Goal: Download file/media

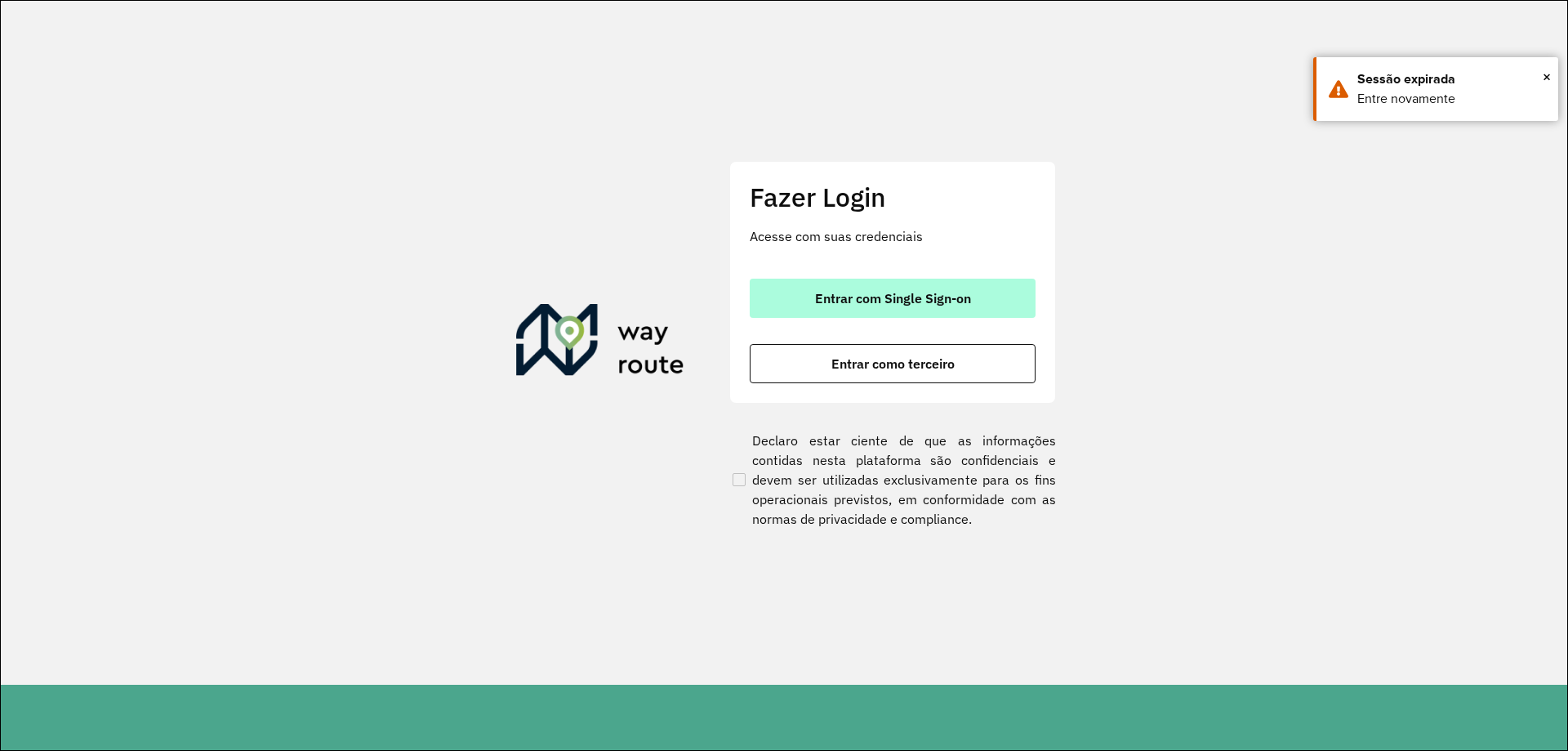
click at [867, 296] on span "Entrar com Single Sign-on" at bounding box center [892, 298] width 156 height 13
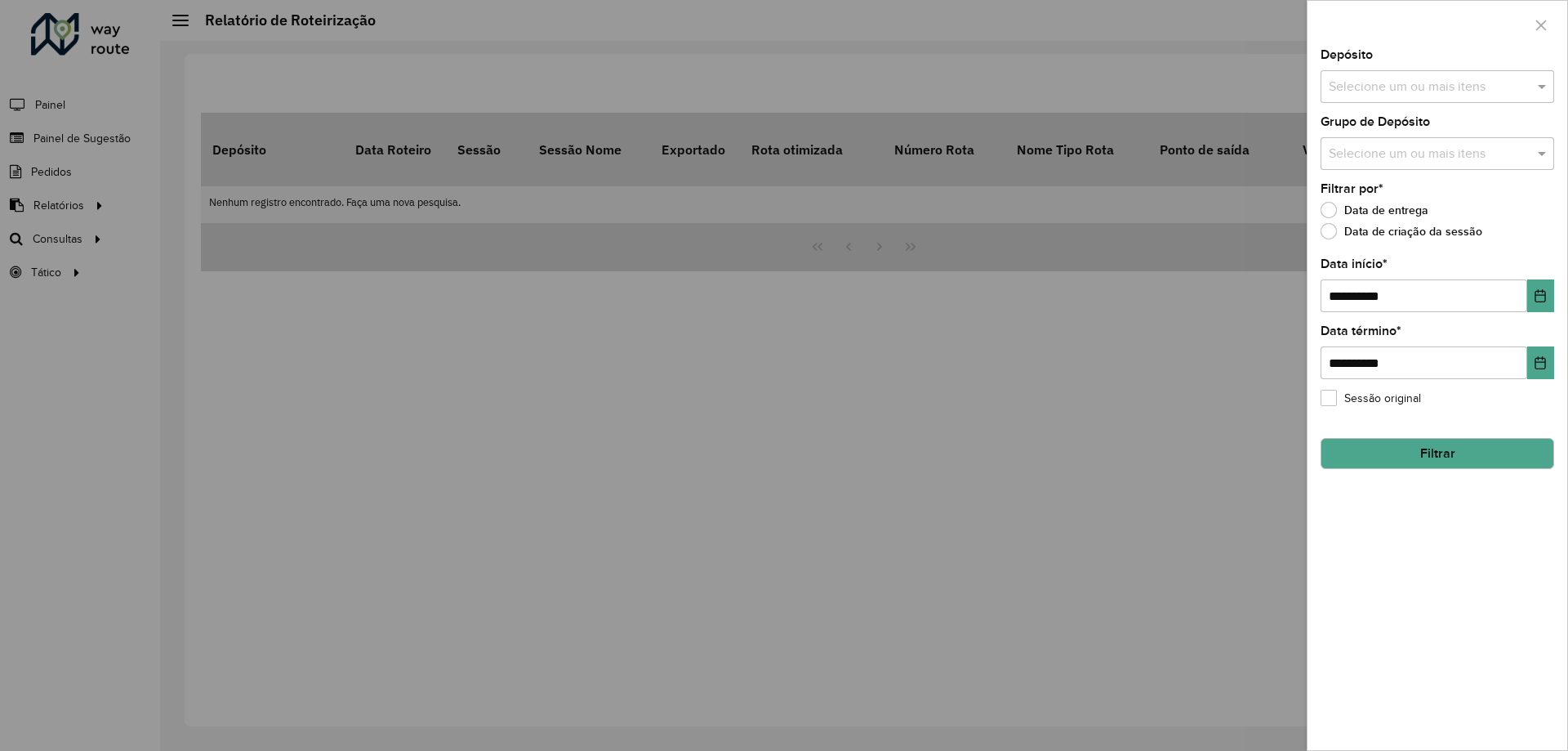
click at [70, 203] on div at bounding box center [784, 375] width 1568 height 751
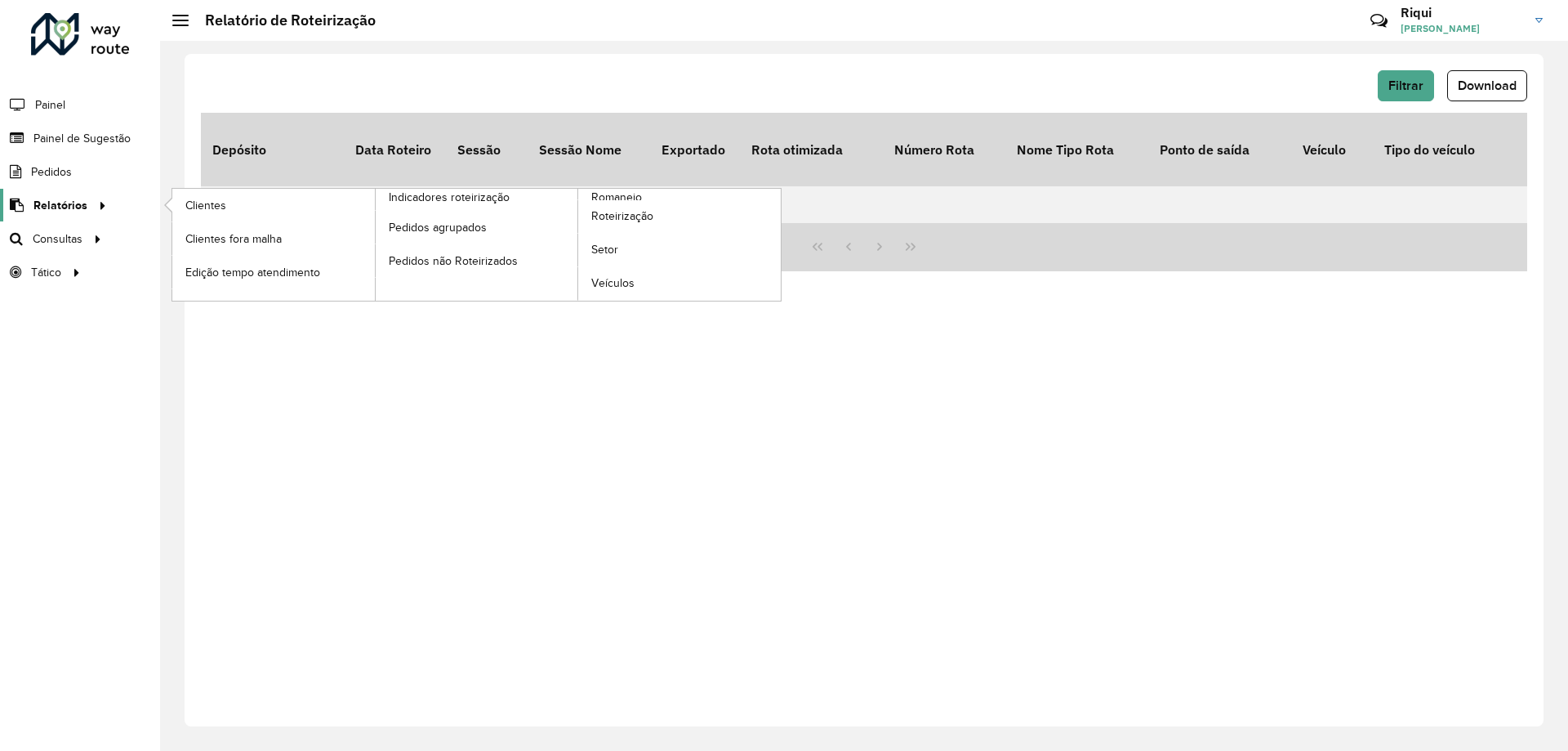
click at [93, 208] on icon at bounding box center [100, 205] width 14 height 24
click at [629, 205] on link "Roteirização" at bounding box center [679, 217] width 203 height 33
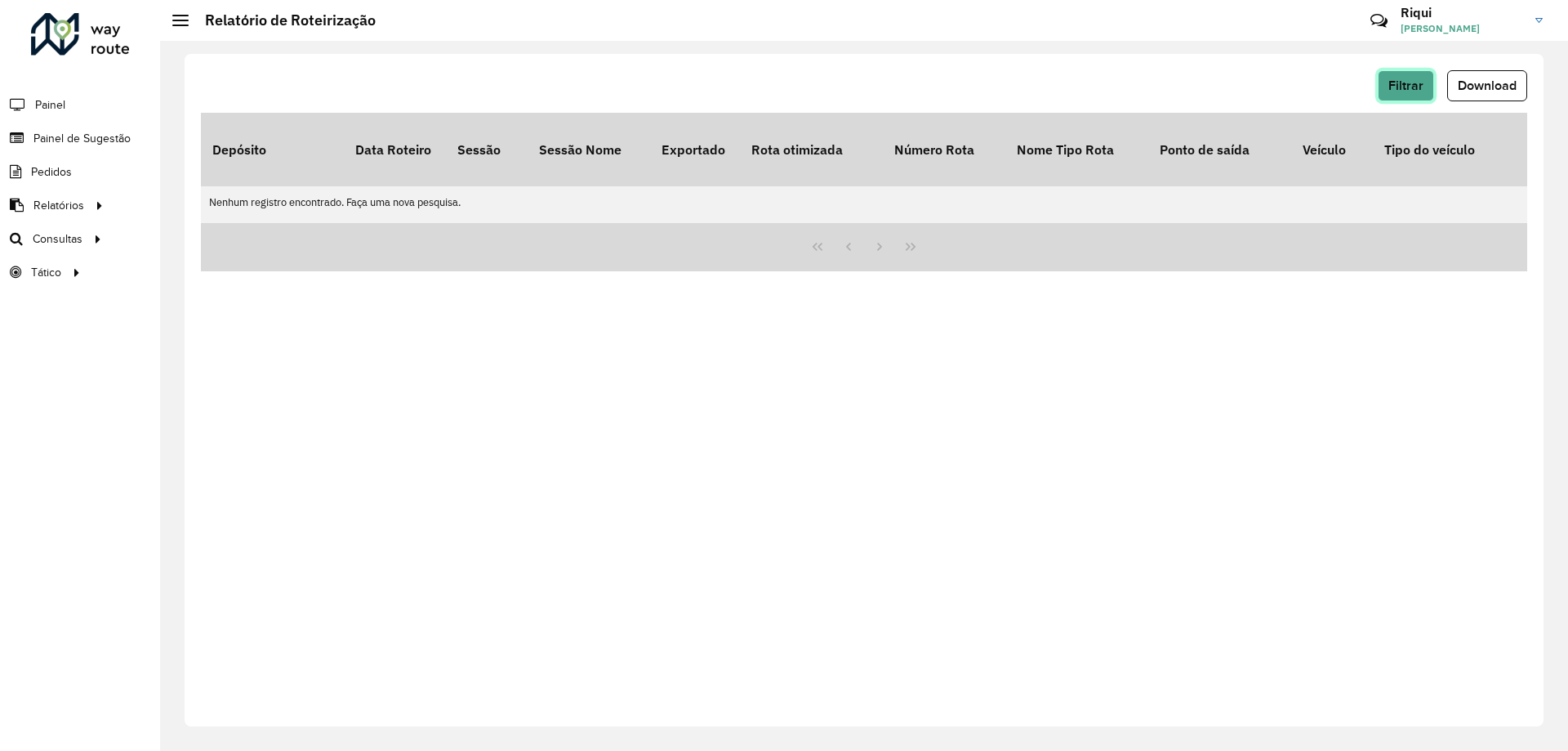
click at [1398, 88] on span "Filtrar" at bounding box center [1406, 85] width 35 height 14
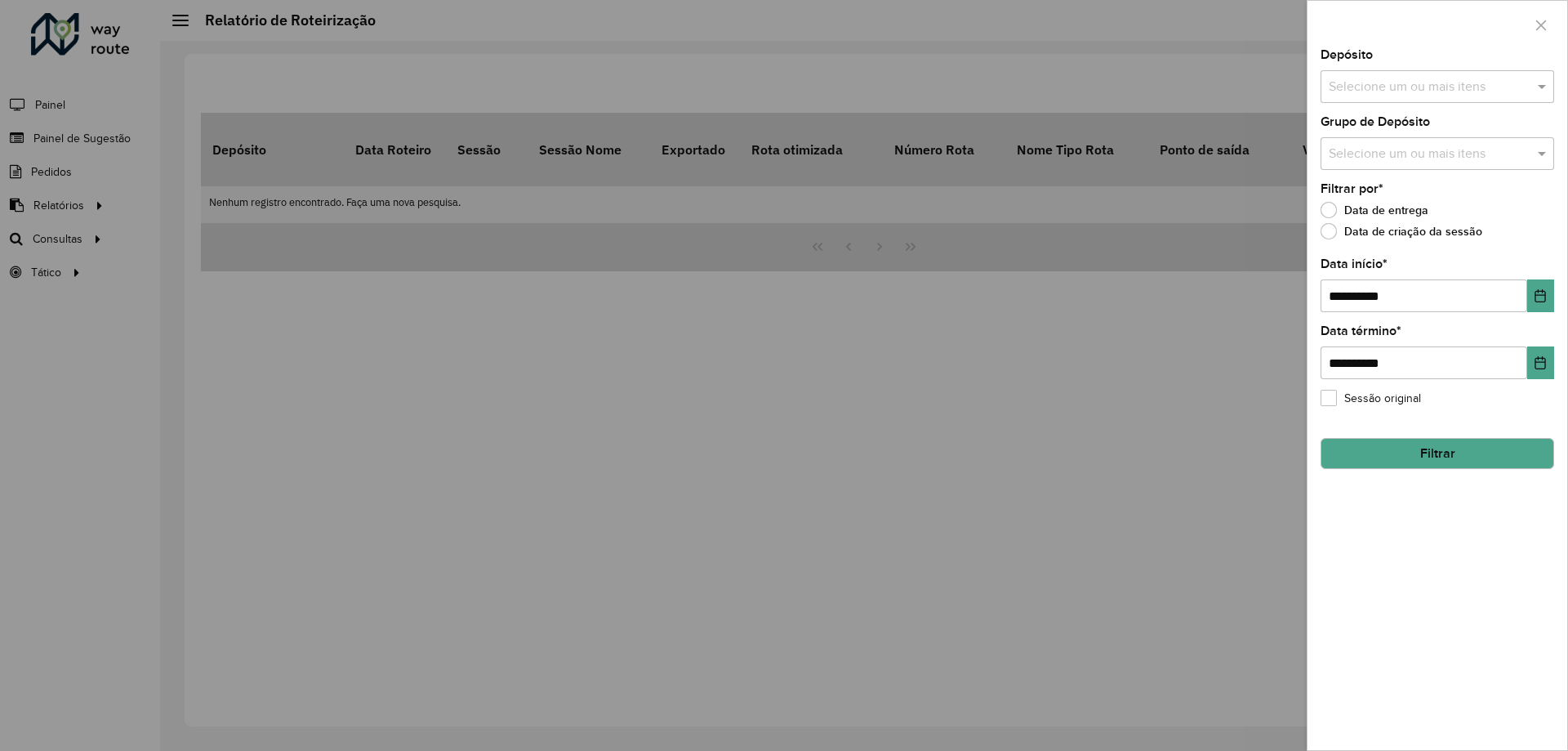
click at [1491, 94] on input "text" at bounding box center [1429, 87] width 209 height 20
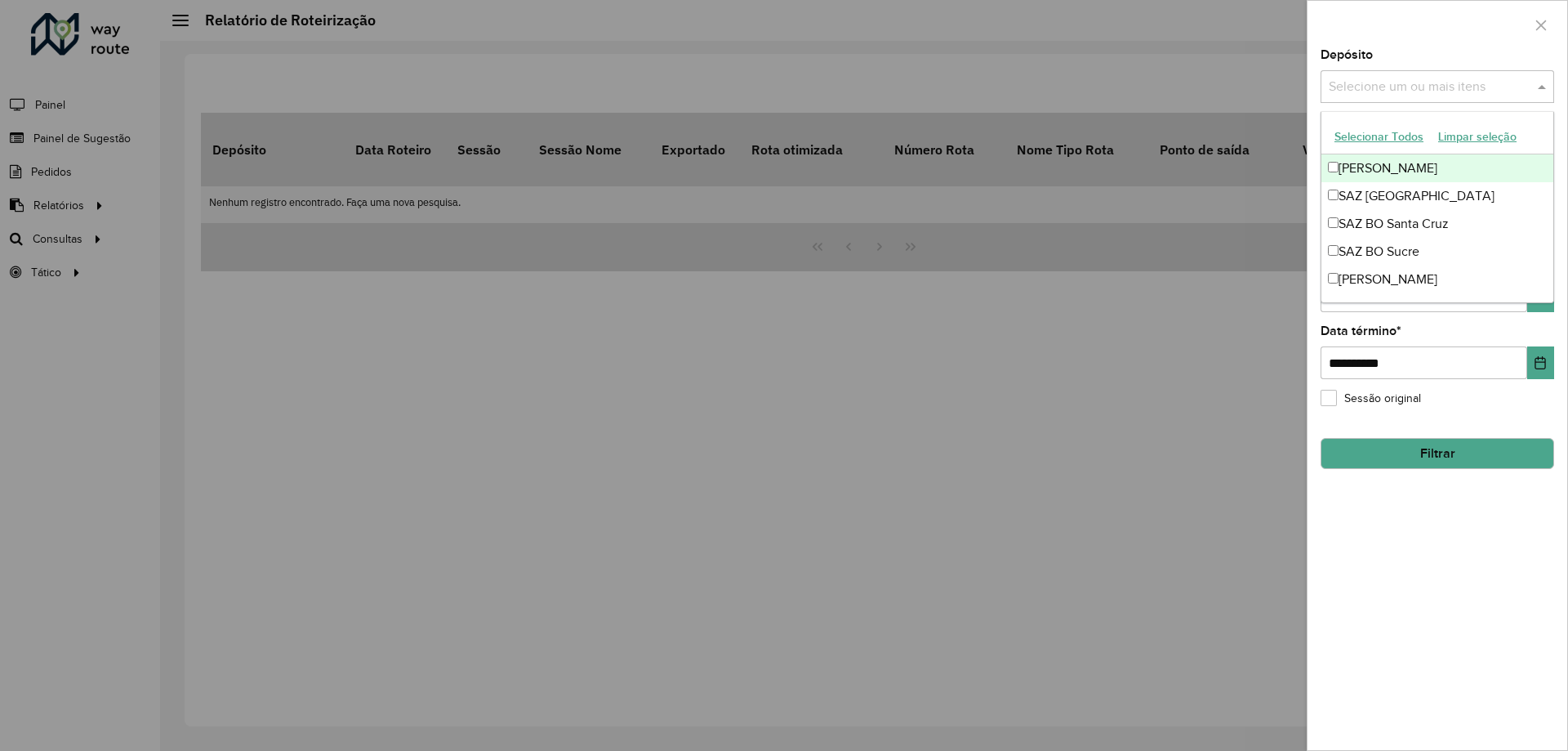
click at [1391, 170] on div "[PERSON_NAME]" at bounding box center [1438, 169] width 232 height 28
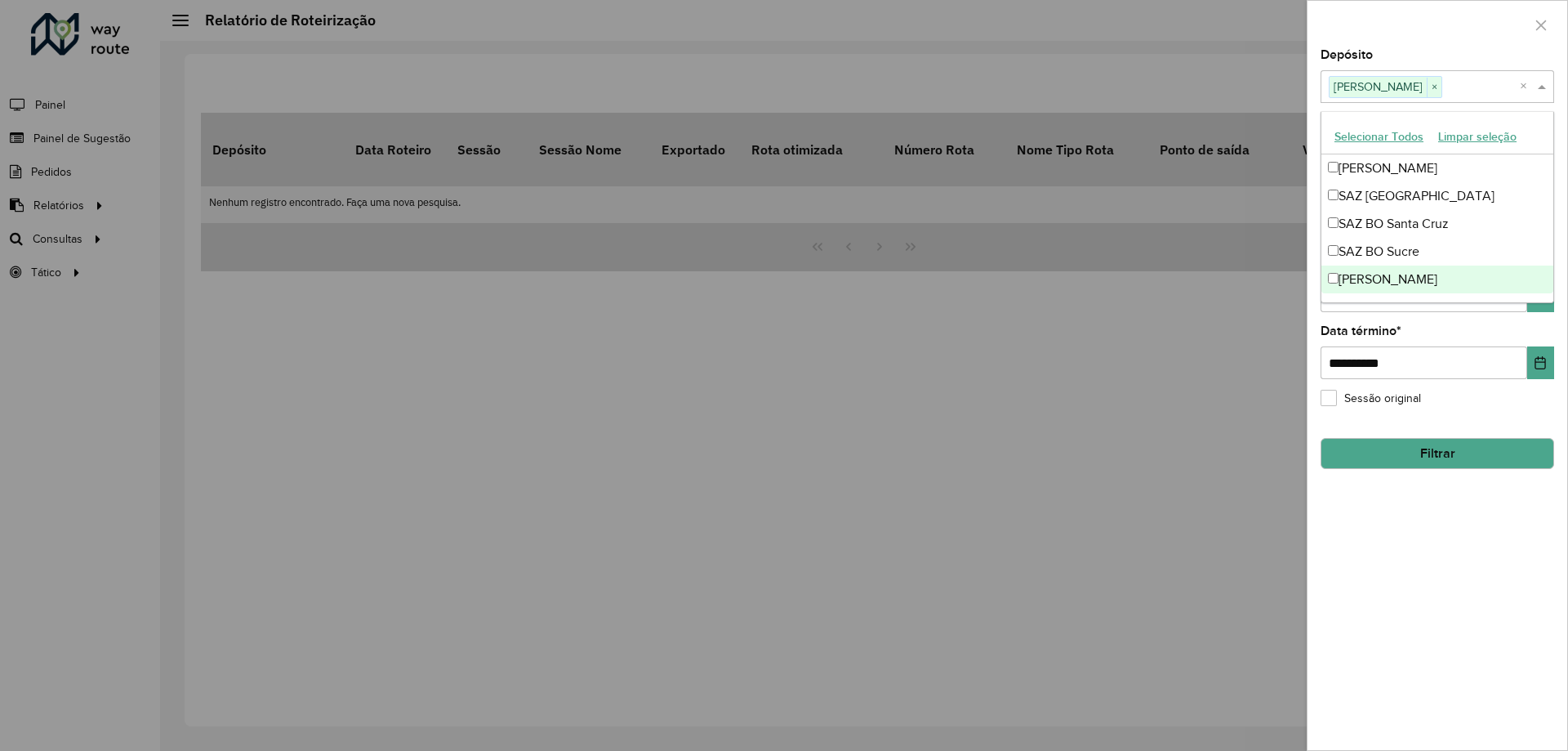
click at [1427, 329] on div "**********" at bounding box center [1438, 352] width 234 height 54
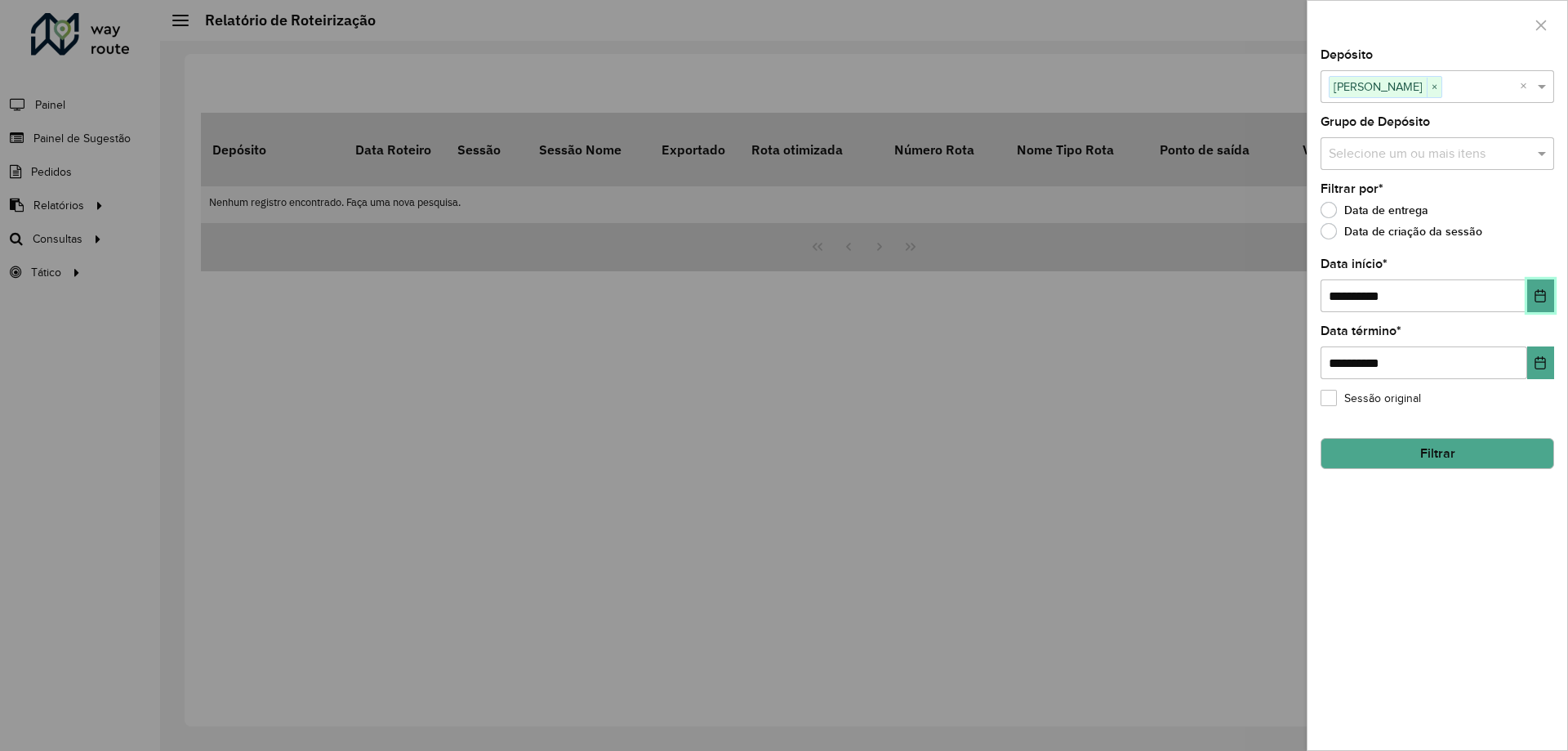
click at [1540, 295] on icon "Choose Date" at bounding box center [1541, 295] width 10 height 13
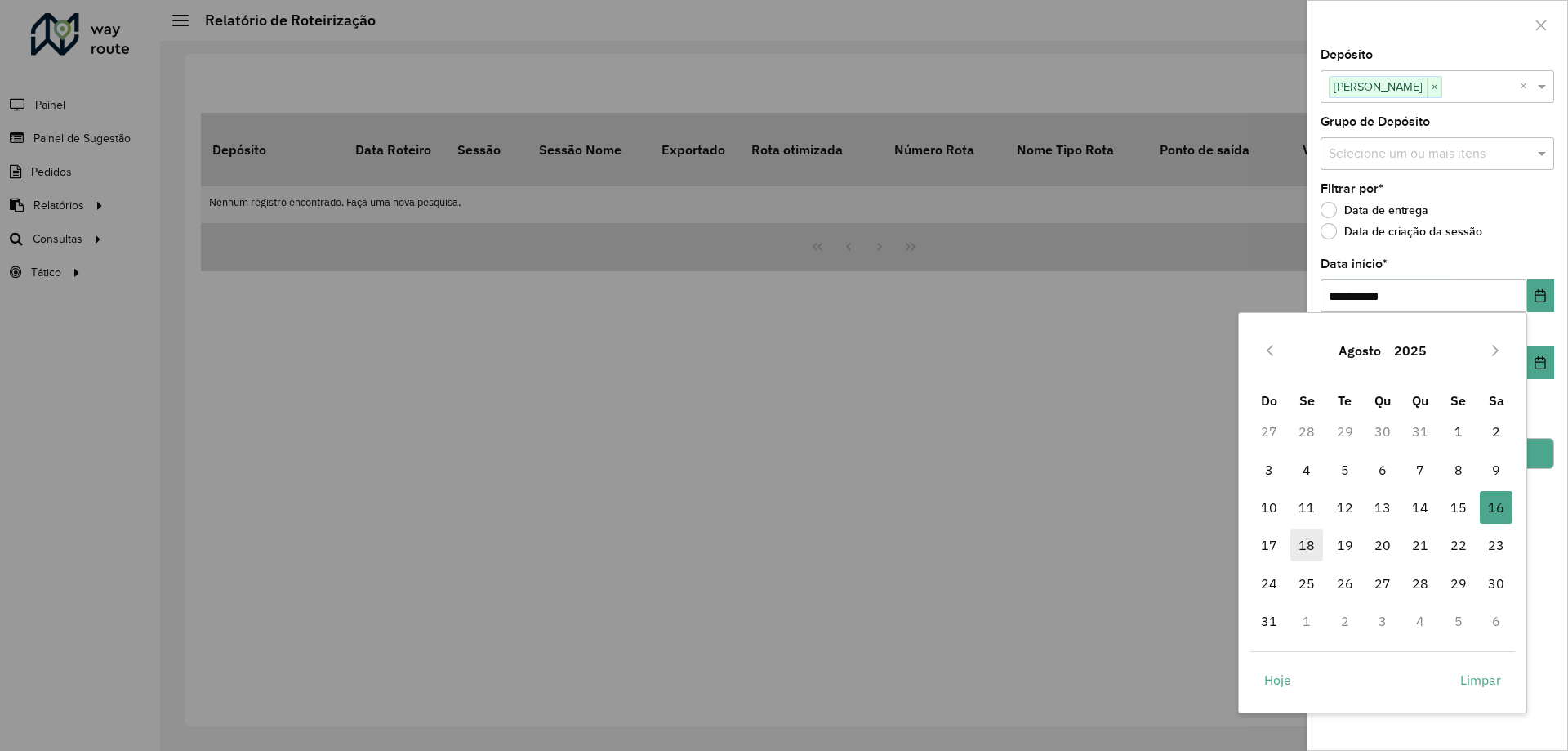
click at [1305, 558] on span "18" at bounding box center [1307, 546] width 33 height 33
type input "**********"
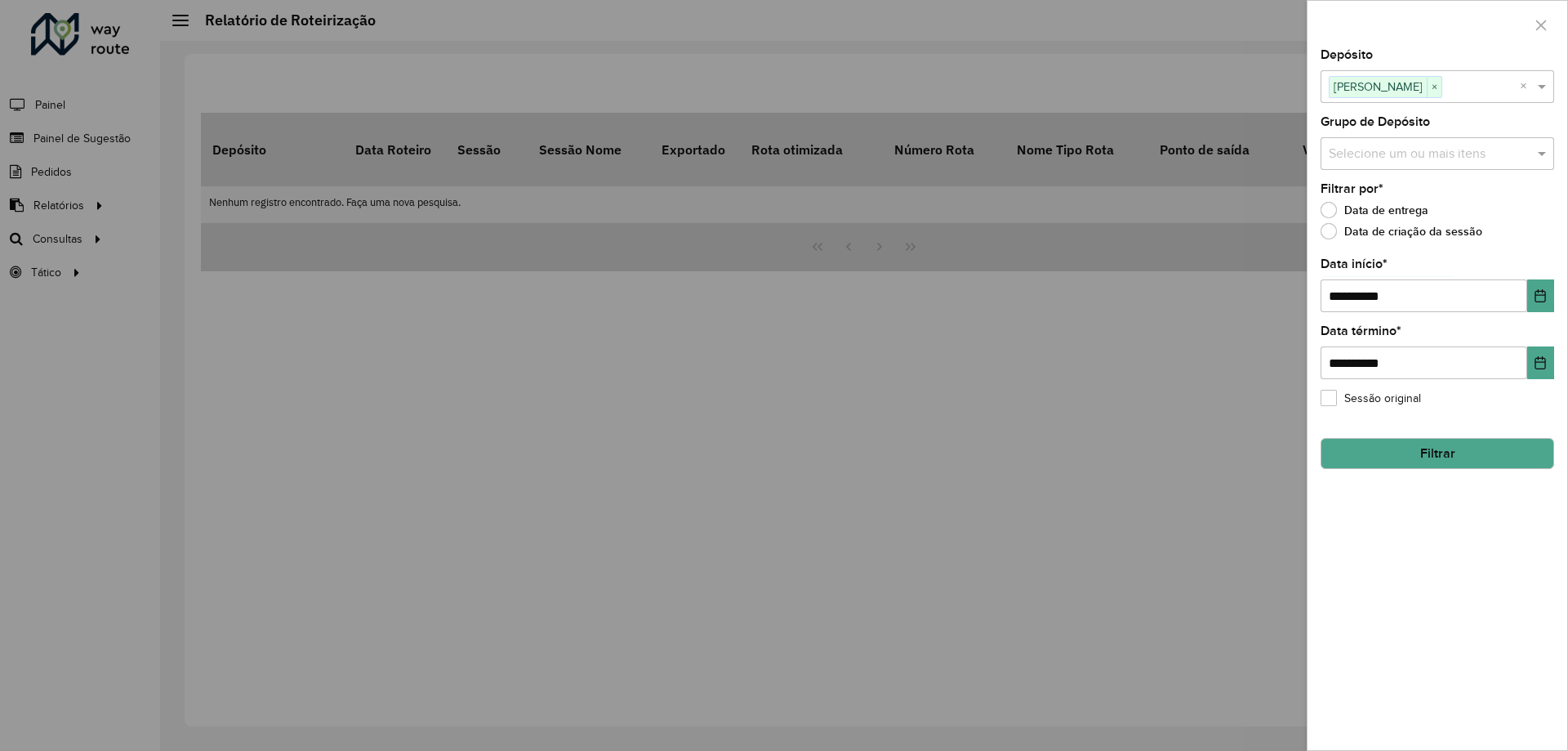
click at [1431, 458] on button "Filtrar" at bounding box center [1438, 453] width 234 height 31
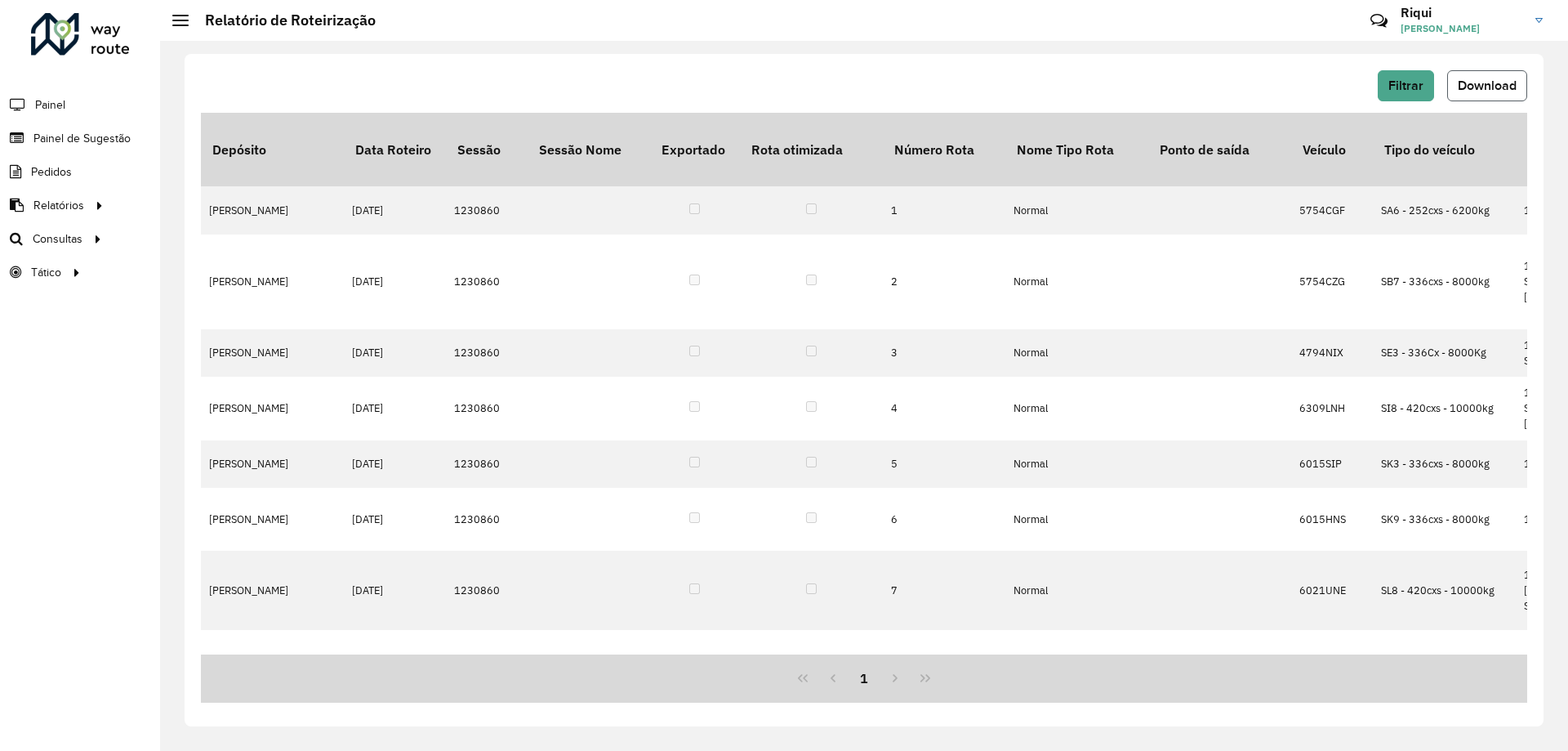
click at [1483, 93] on button "Download" at bounding box center [1487, 86] width 80 height 31
click at [1412, 90] on span "Filtrar" at bounding box center [1406, 85] width 35 height 14
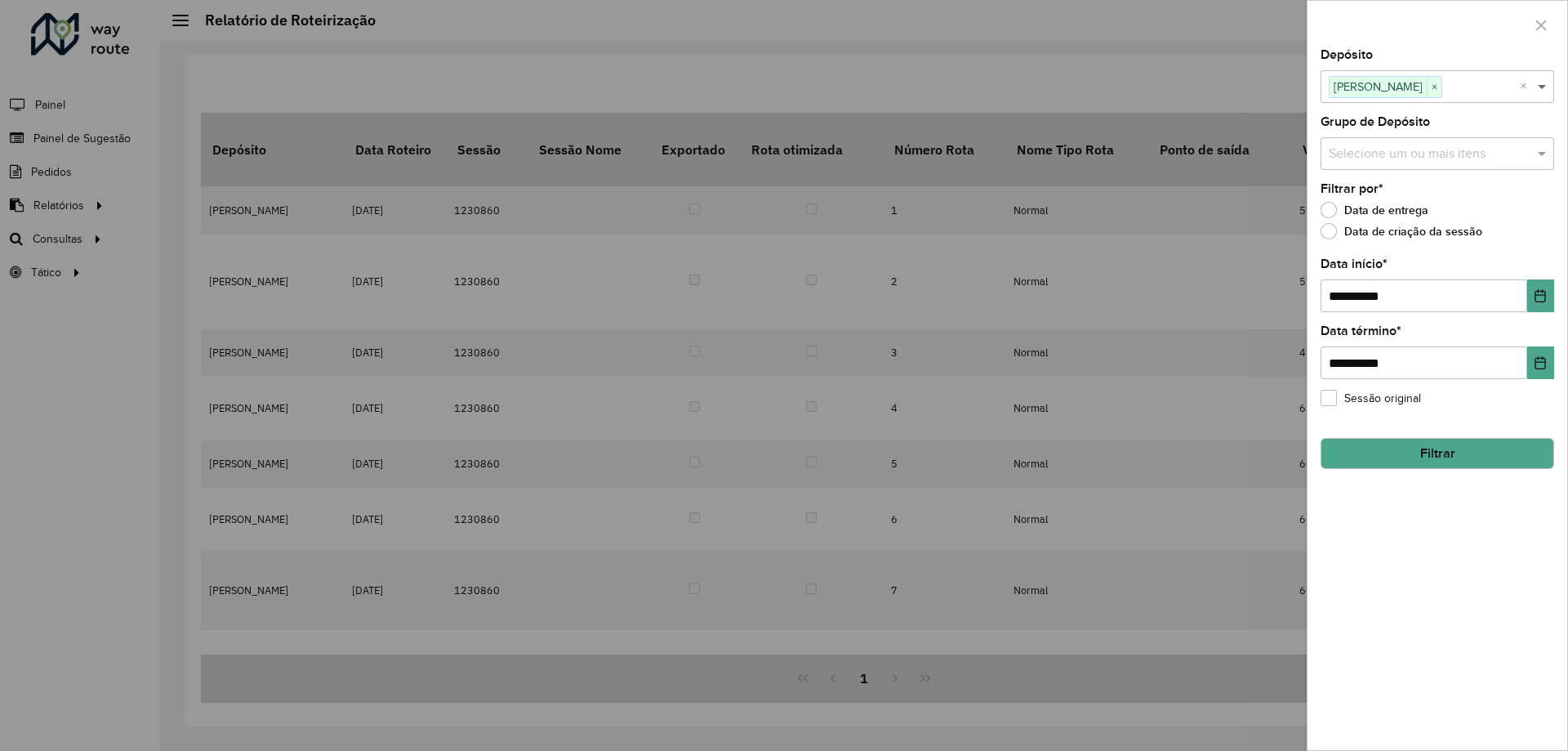
click at [1540, 90] on span at bounding box center [1544, 86] width 20 height 20
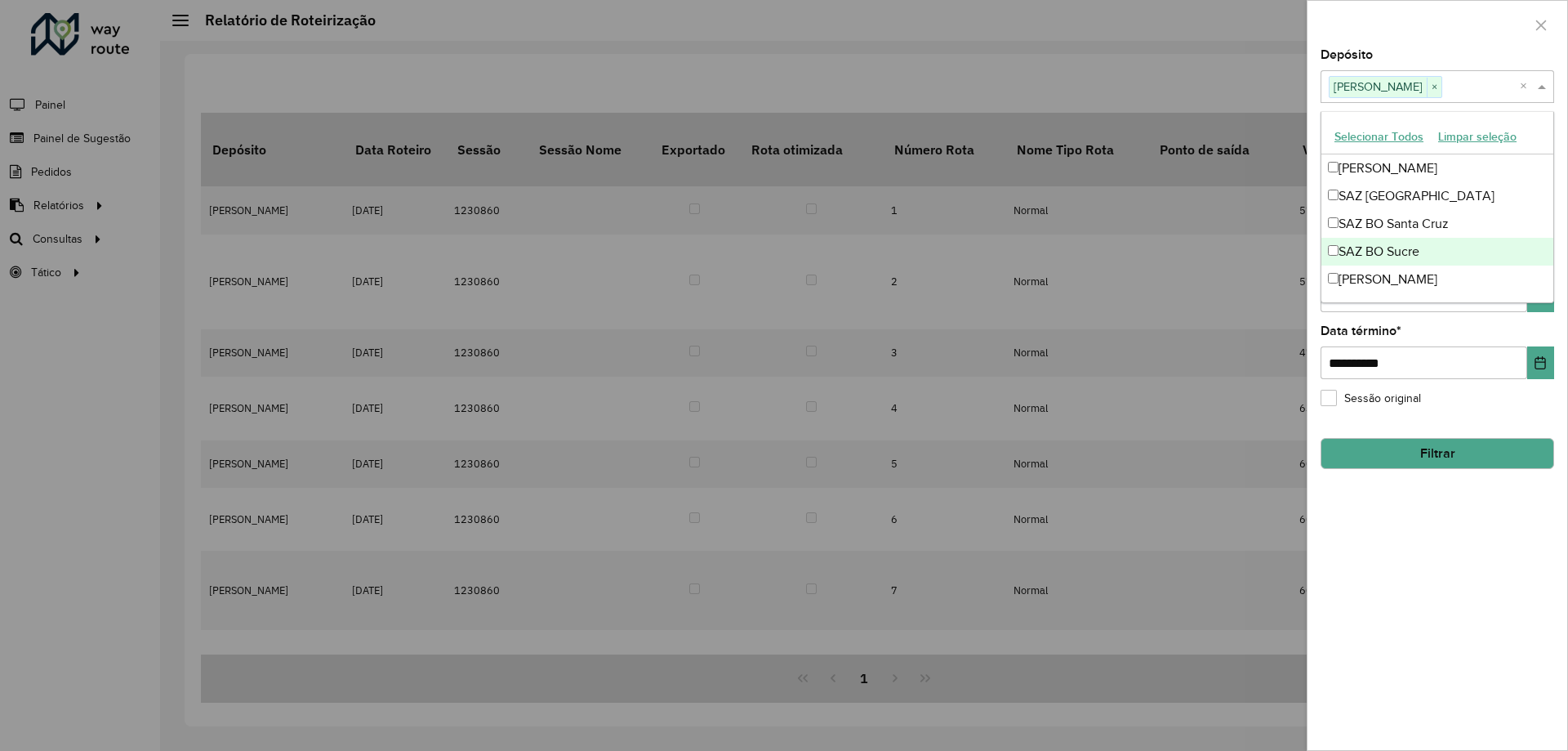
click at [1371, 248] on div "SAZ BO Sucre" at bounding box center [1438, 251] width 232 height 28
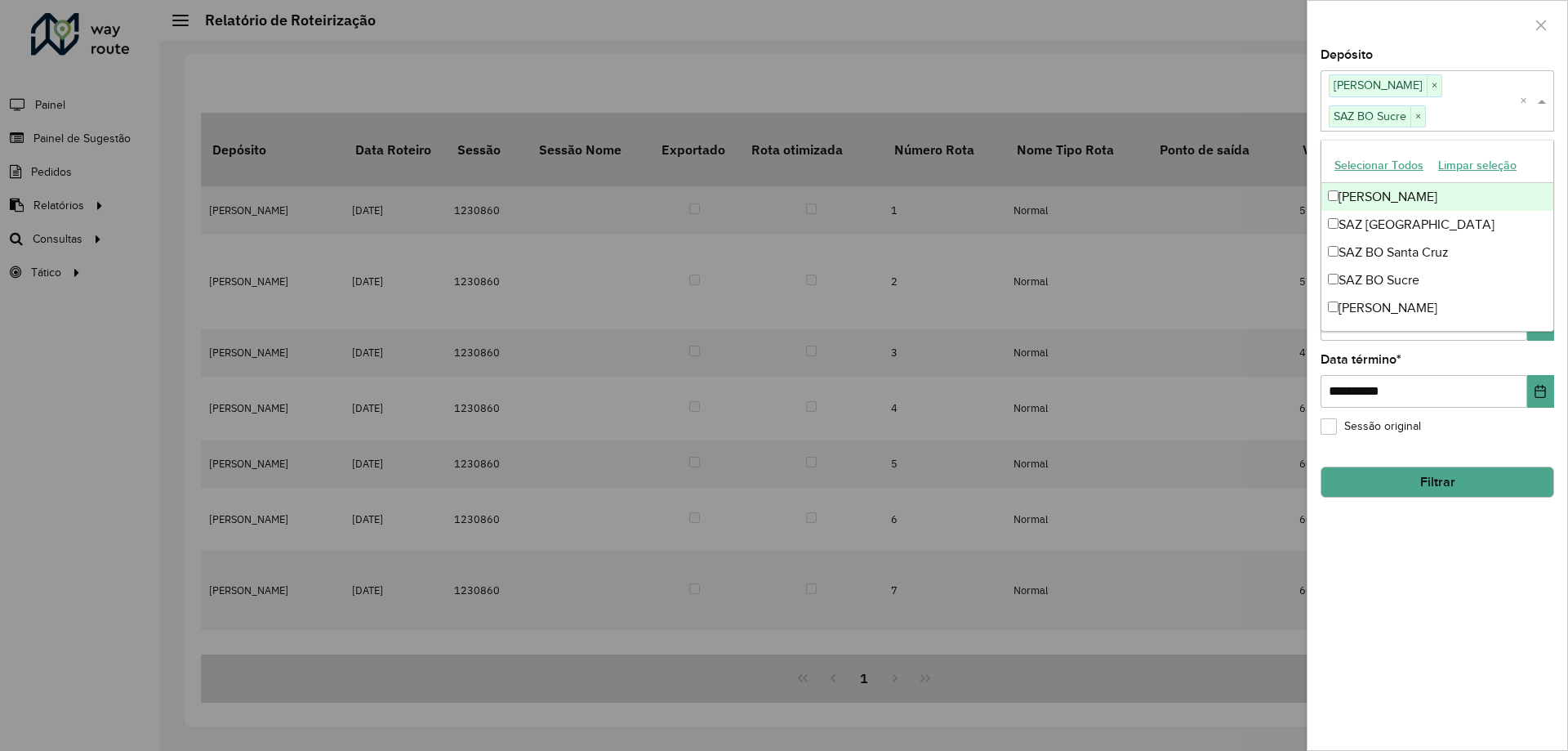
click at [1373, 204] on div "[PERSON_NAME]" at bounding box center [1438, 197] width 232 height 28
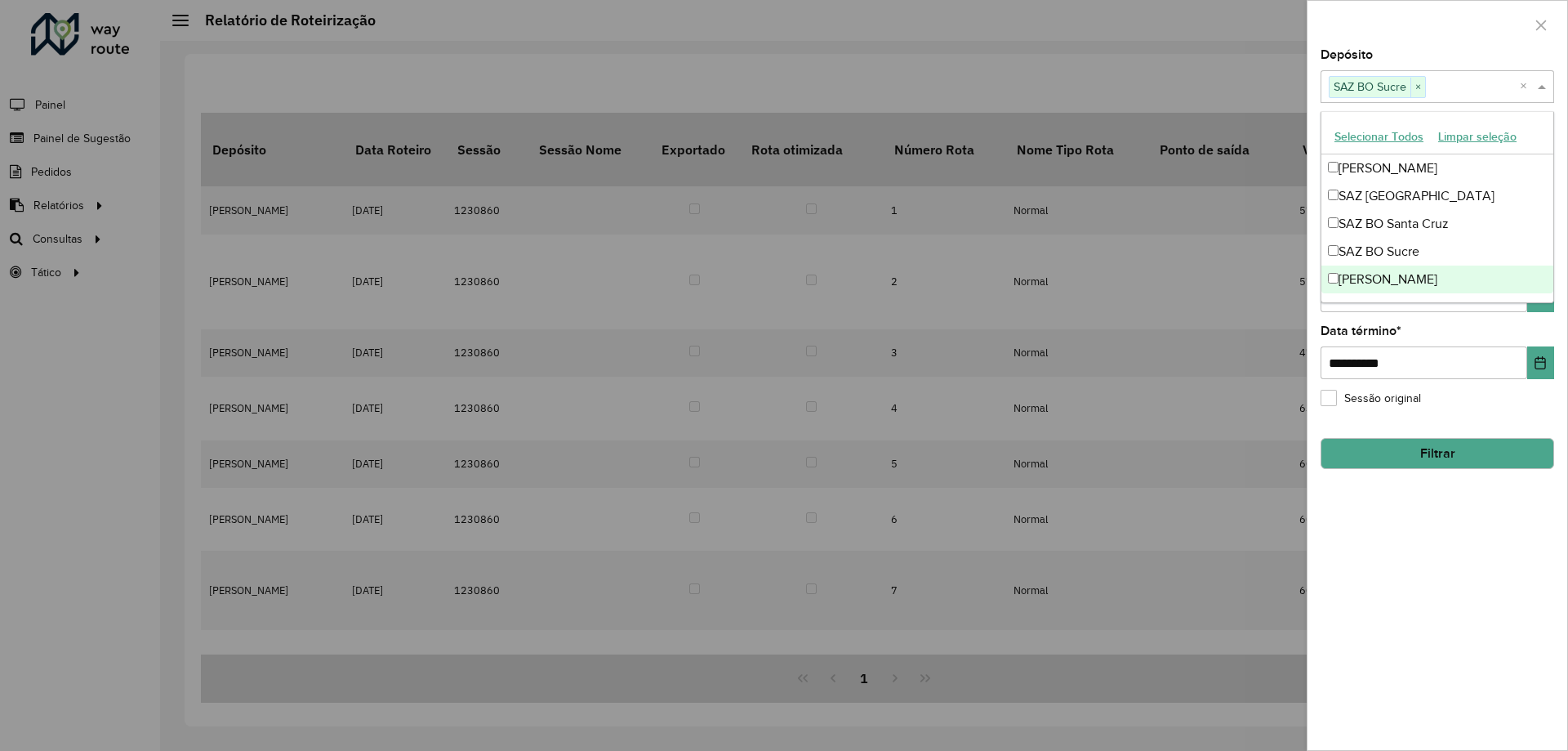
click at [1440, 453] on button "Filtrar" at bounding box center [1438, 453] width 234 height 31
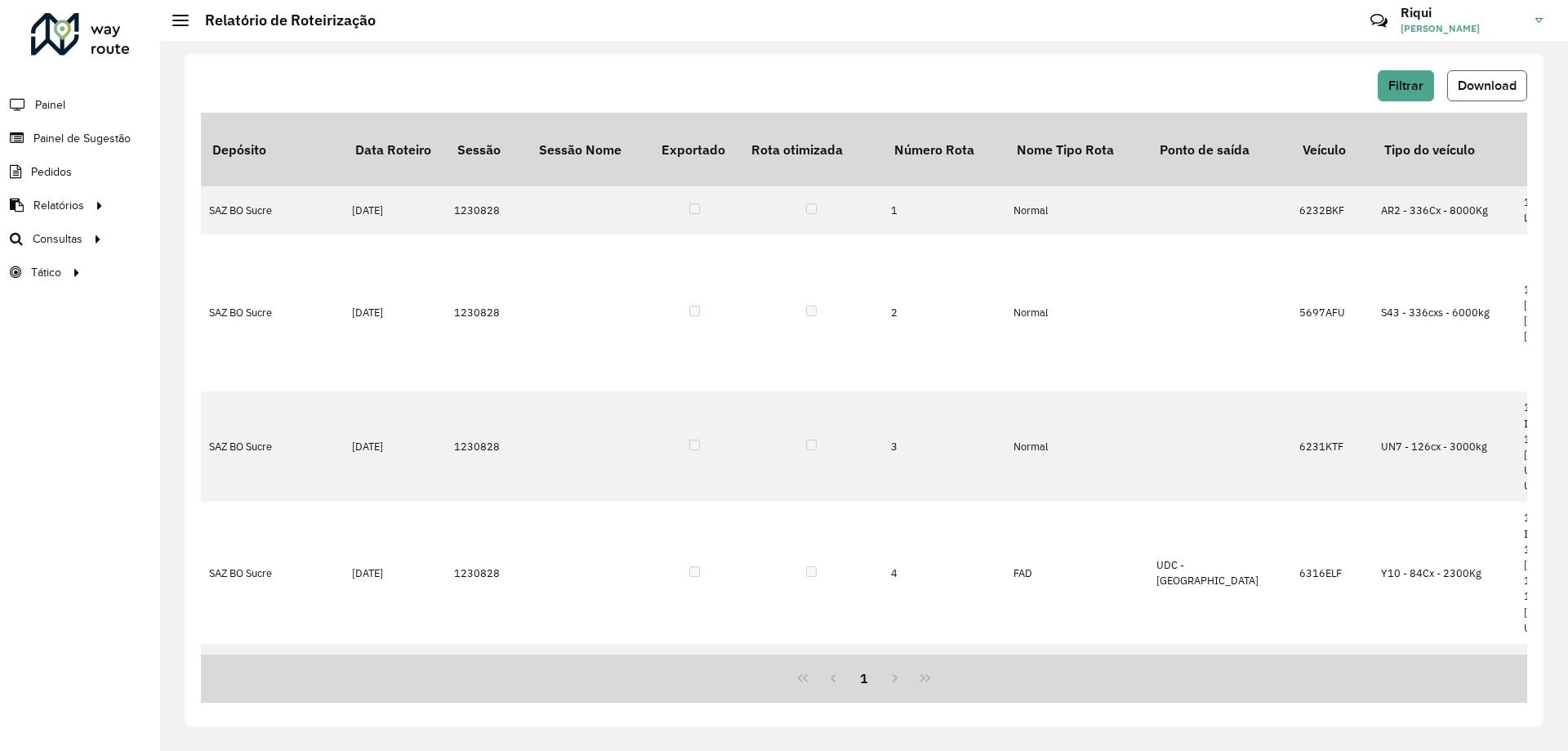
click at [1486, 90] on span "Download" at bounding box center [1488, 85] width 59 height 14
click at [1385, 89] on button "Filtrar" at bounding box center [1406, 86] width 57 height 31
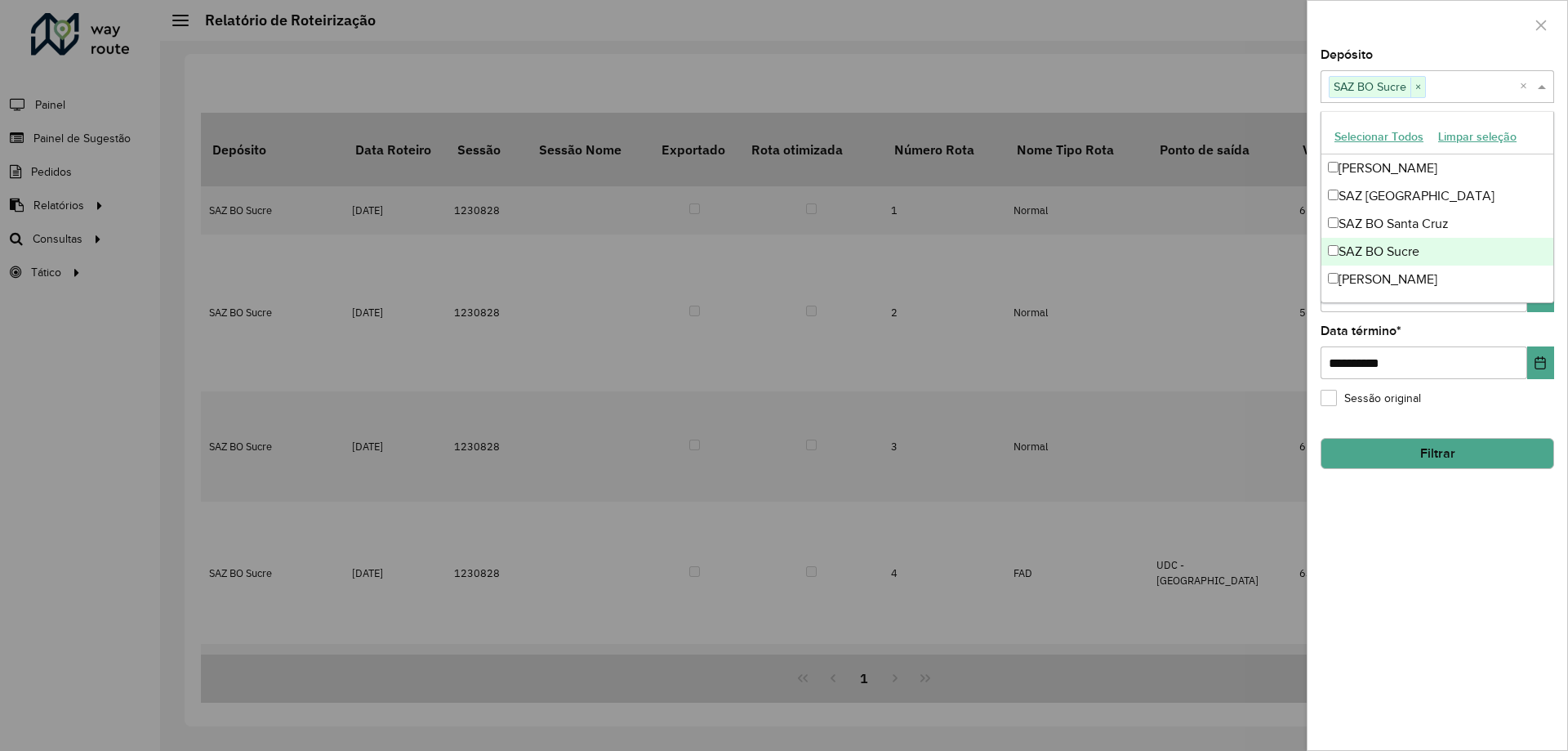
click at [1544, 91] on span at bounding box center [1544, 86] width 20 height 20
click at [1418, 205] on div "SAZ [GEOGRAPHIC_DATA]" at bounding box center [1438, 196] width 232 height 28
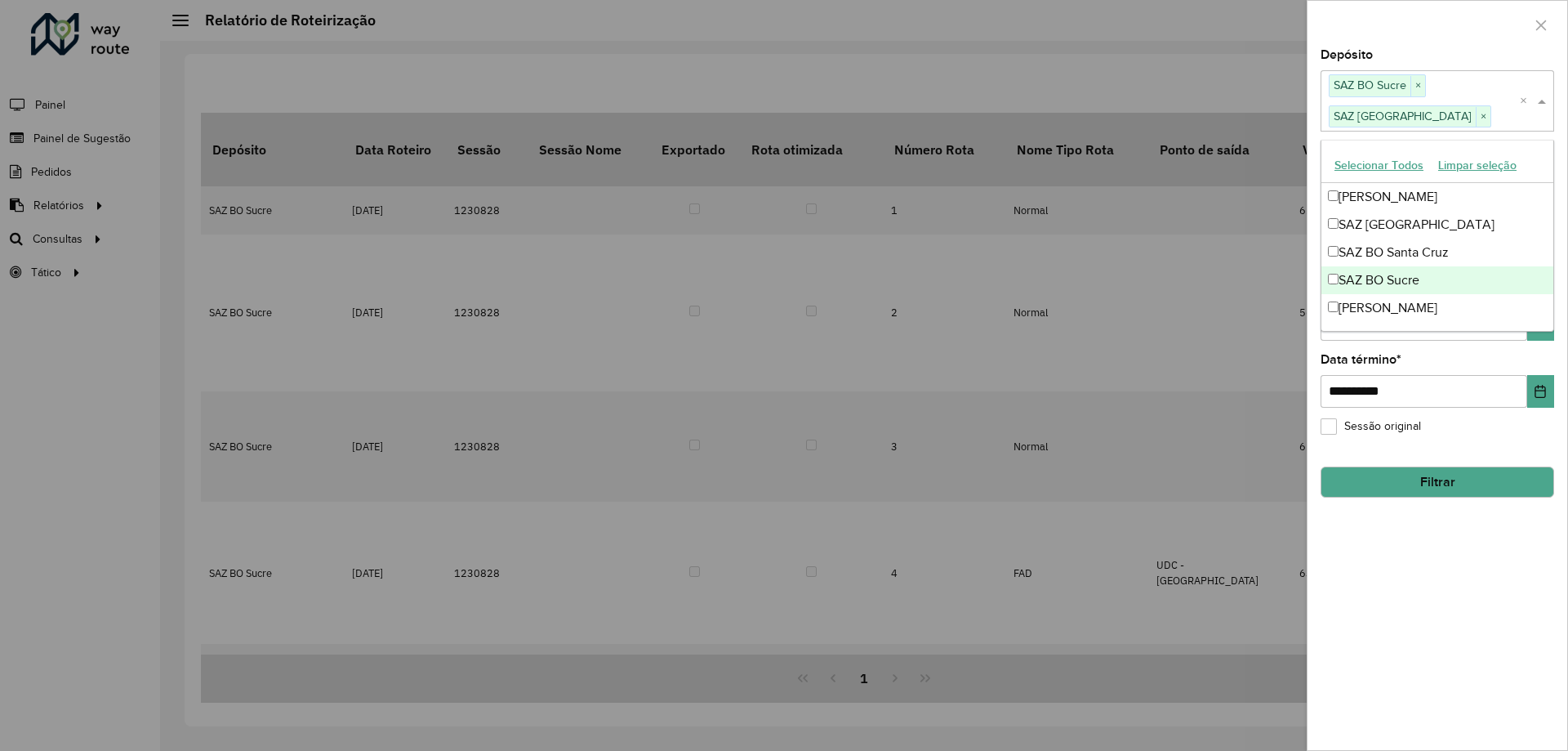
click at [1341, 283] on div "SAZ BO Sucre" at bounding box center [1438, 280] width 232 height 28
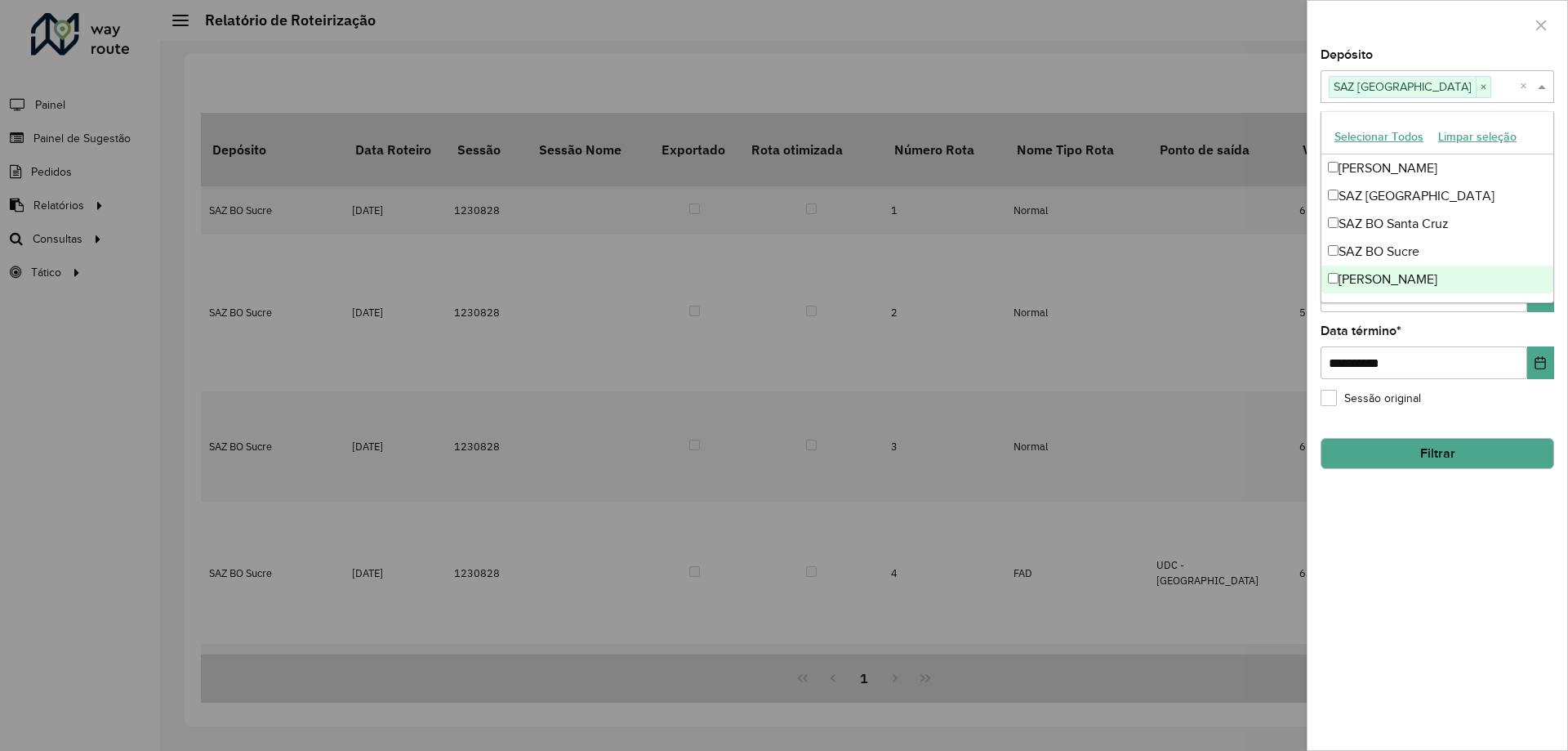
click at [1458, 412] on div "**********" at bounding box center [1438, 399] width 260 height 701
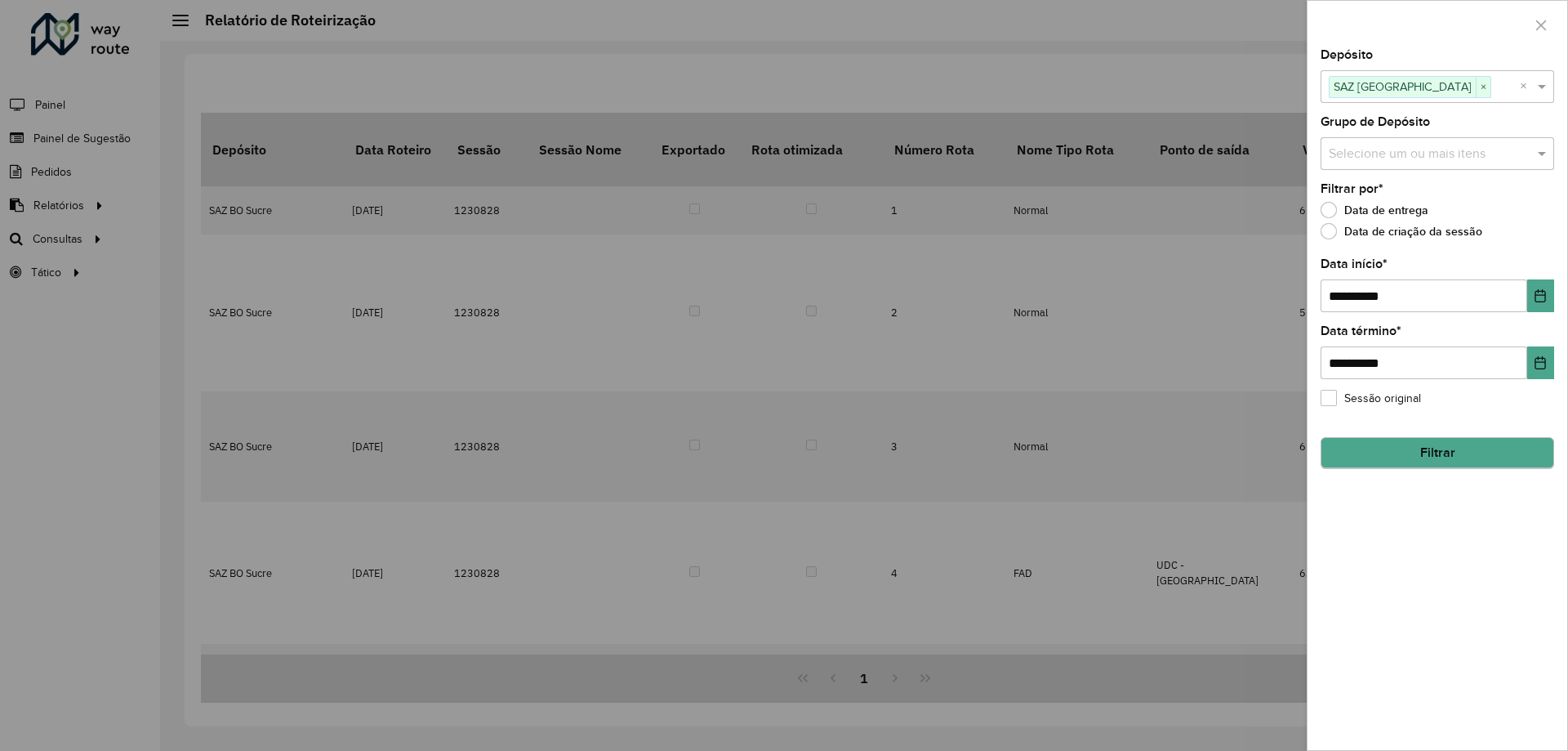
click at [1431, 442] on hb-field-button "Filtrar" at bounding box center [1438, 446] width 234 height 44
click at [1421, 451] on button "Filtrar" at bounding box center [1438, 453] width 234 height 31
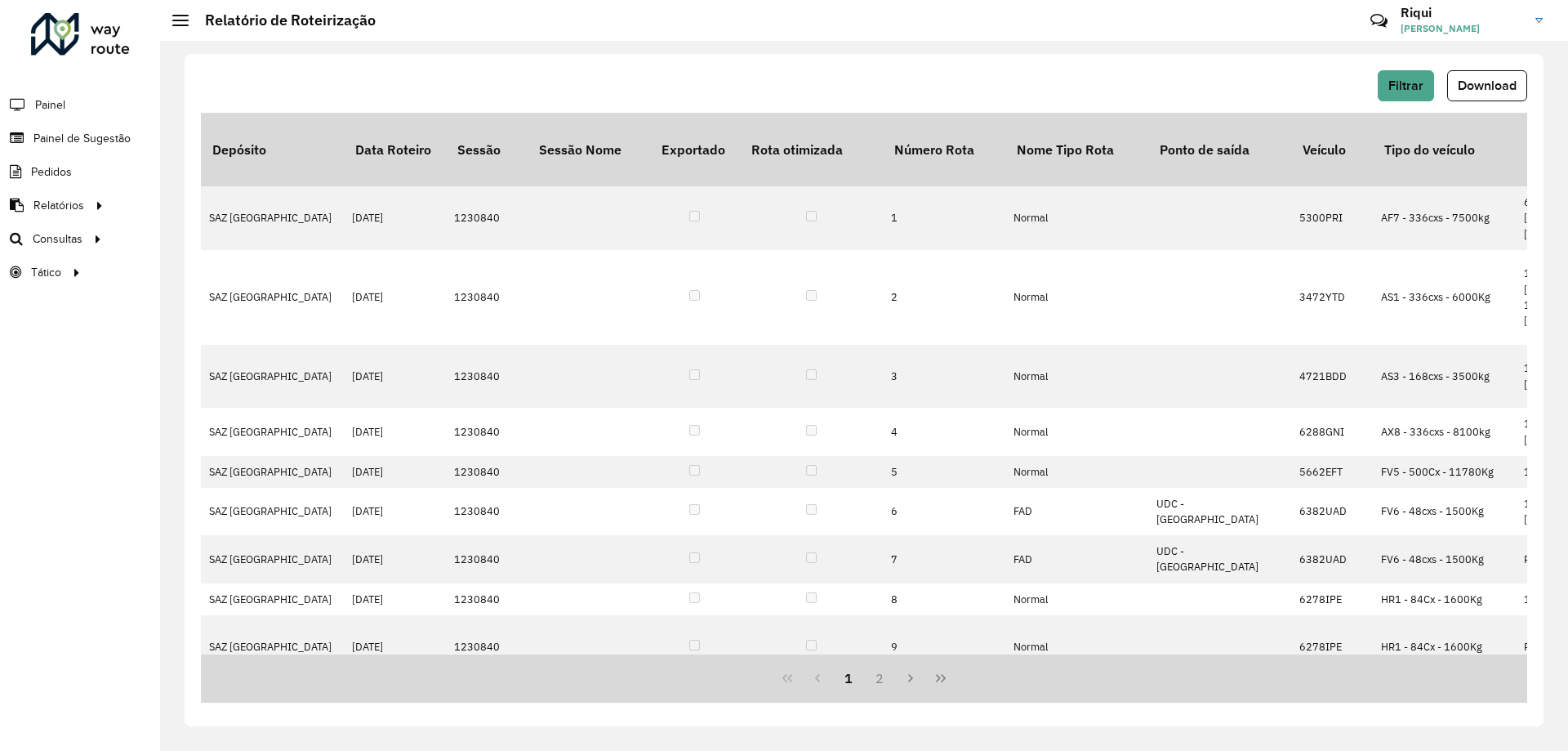
drag, startPoint x: 1479, startPoint y: 88, endPoint x: 1489, endPoint y: 80, distance: 12.8
click at [1479, 88] on span "Download" at bounding box center [1488, 85] width 59 height 14
